Goal: Transaction & Acquisition: Download file/media

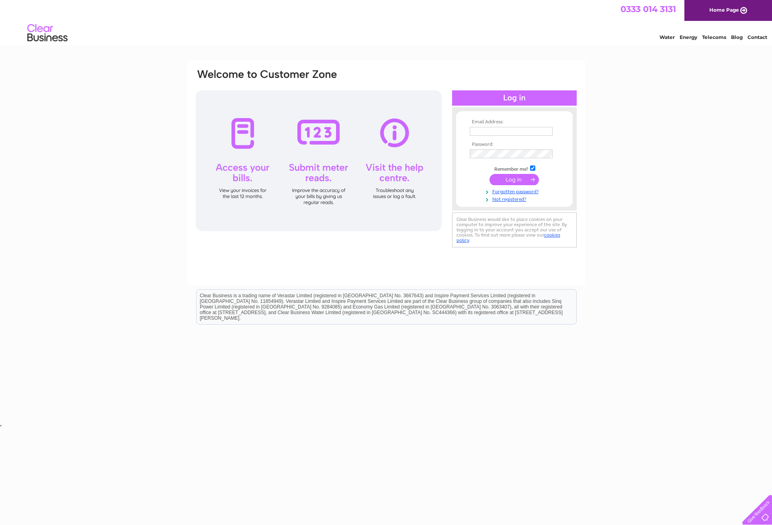
click at [504, 132] on input "text" at bounding box center [511, 131] width 83 height 9
drag, startPoint x: 494, startPoint y: 130, endPoint x: 404, endPoint y: 128, distance: 89.6
click at [494, 130] on input "text" at bounding box center [511, 131] width 83 height 9
paste input "[EMAIL_ADDRESS][DOMAIN_NAME]"
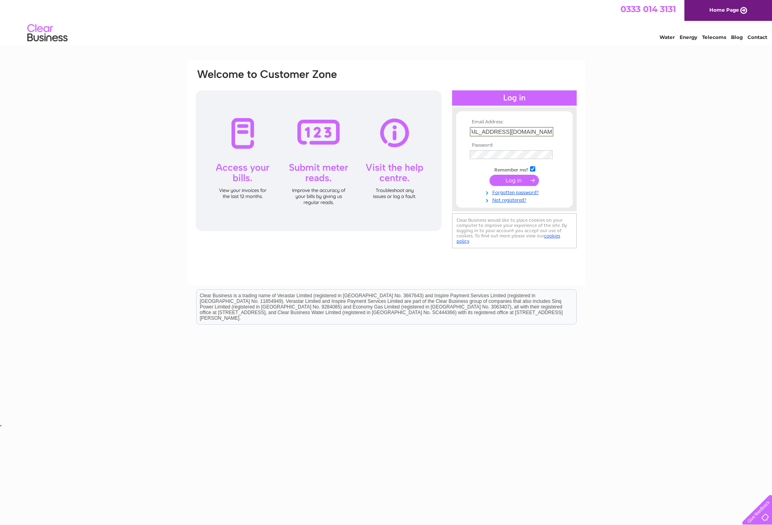
type input "[EMAIL_ADDRESS][DOMAIN_NAME]"
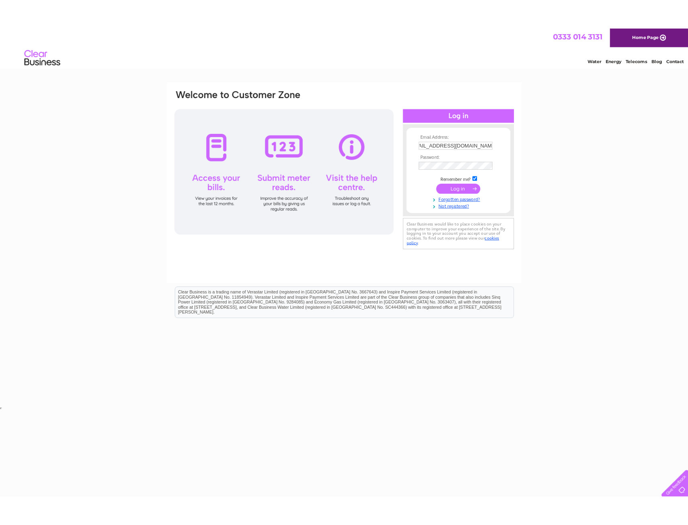
scroll to position [0, 0]
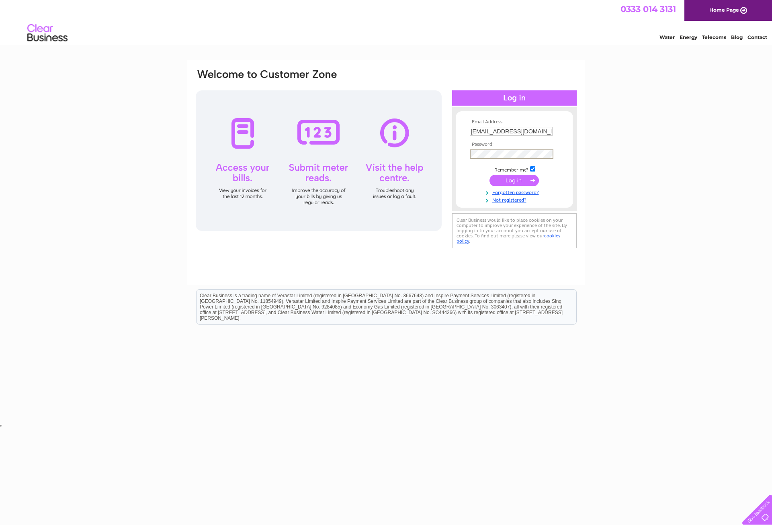
click at [532, 179] on input "submit" at bounding box center [513, 180] width 49 height 11
click at [519, 178] on input "submit" at bounding box center [513, 179] width 49 height 11
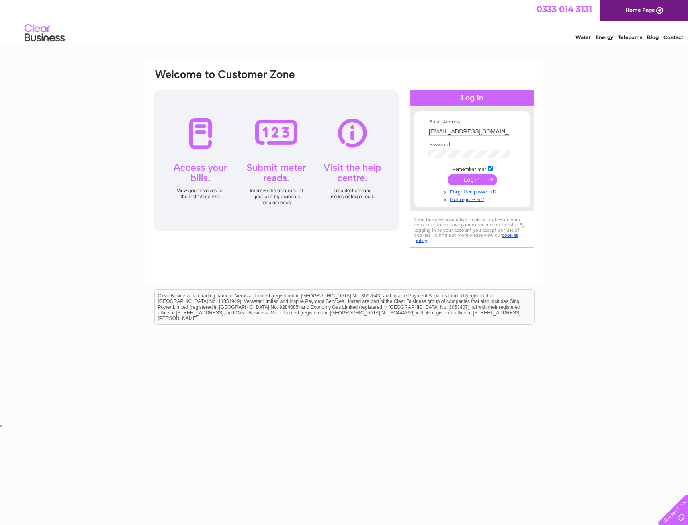
click at [108, 289] on html "Clear Business is a trading name of Verastar Limited (registered in [GEOGRAPHIC…" at bounding box center [344, 310] width 688 height 51
click at [468, 182] on input "submit" at bounding box center [472, 179] width 49 height 11
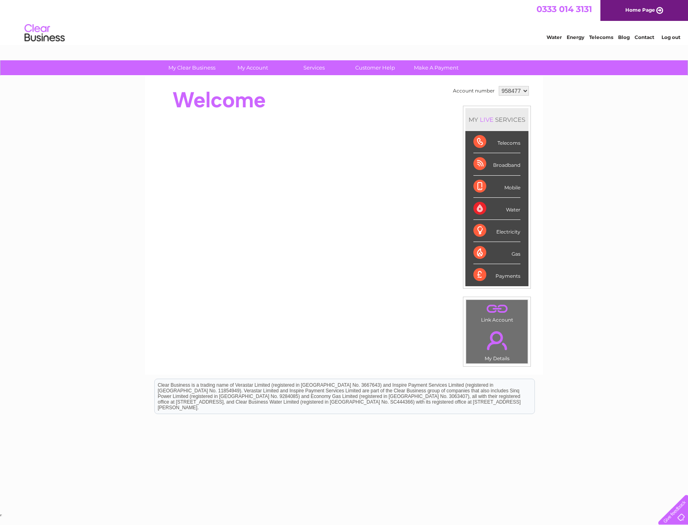
click at [513, 94] on select "958477 978950" at bounding box center [514, 91] width 30 height 10
click at [499, 86] on select "958477 978950" at bounding box center [514, 91] width 30 height 10
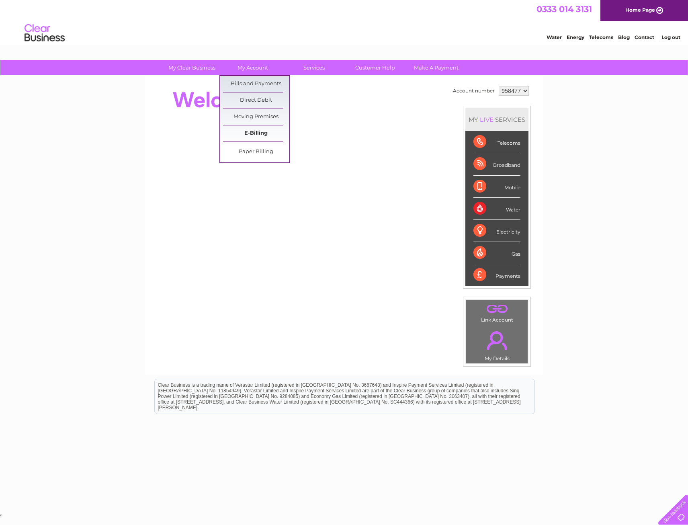
click at [268, 137] on link "E-Billing" at bounding box center [256, 133] width 66 height 16
click at [258, 73] on link "My Account" at bounding box center [253, 67] width 66 height 15
click at [258, 81] on link "Bills and Payments" at bounding box center [256, 84] width 66 height 16
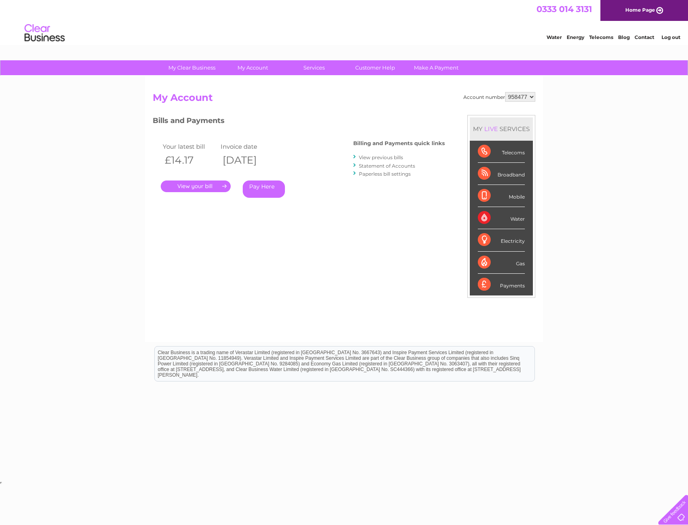
click at [384, 160] on link "View previous bills" at bounding box center [381, 157] width 44 height 6
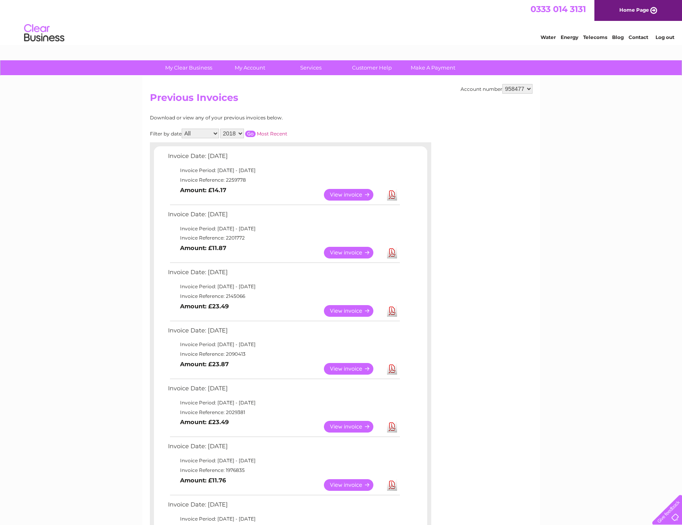
click at [233, 238] on td "Invoice Reference: 2201772" at bounding box center [283, 238] width 235 height 10
copy td "2201772"
click at [513, 88] on select "958477 978950" at bounding box center [517, 89] width 30 height 10
select select "978950"
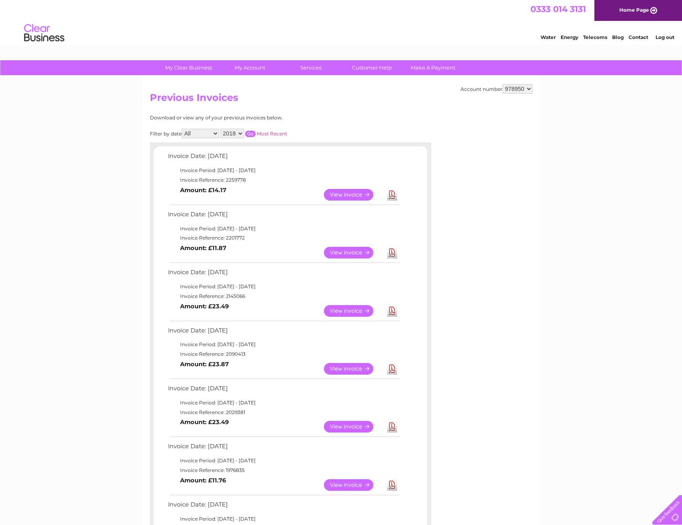
click at [502, 84] on select "958477 978950" at bounding box center [517, 89] width 30 height 10
click at [235, 240] on td "Invoice Reference: 7863668" at bounding box center [283, 238] width 235 height 10
copy td "7863668"
click at [389, 197] on link "Download" at bounding box center [392, 195] width 10 height 12
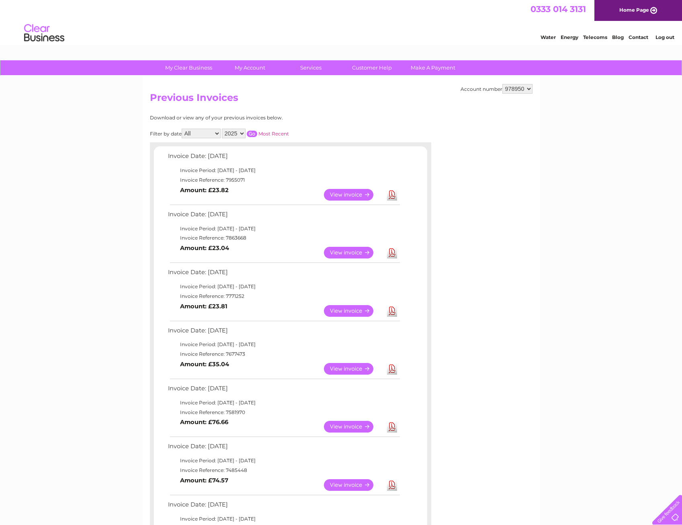
click at [133, 146] on div "My Clear Business Login Details My Details My Preferences Link Account My Accou…" at bounding box center [341, 425] width 682 height 730
click at [234, 238] on td "Invoice Reference: 7863668" at bounding box center [283, 238] width 235 height 10
copy td "7863668"
click at [238, 176] on td "Invoice Reference: 7955071" at bounding box center [283, 180] width 235 height 10
